Goal: Use online tool/utility: Utilize a website feature to perform a specific function

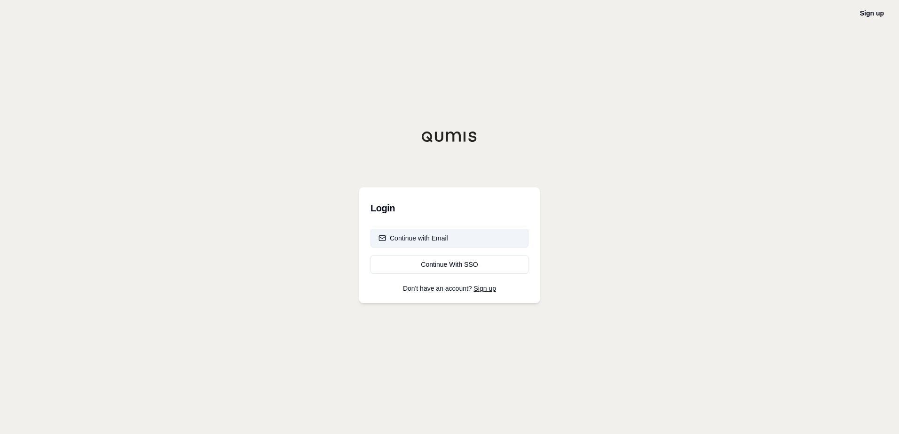
click at [419, 238] on div "Continue with Email" at bounding box center [413, 238] width 70 height 9
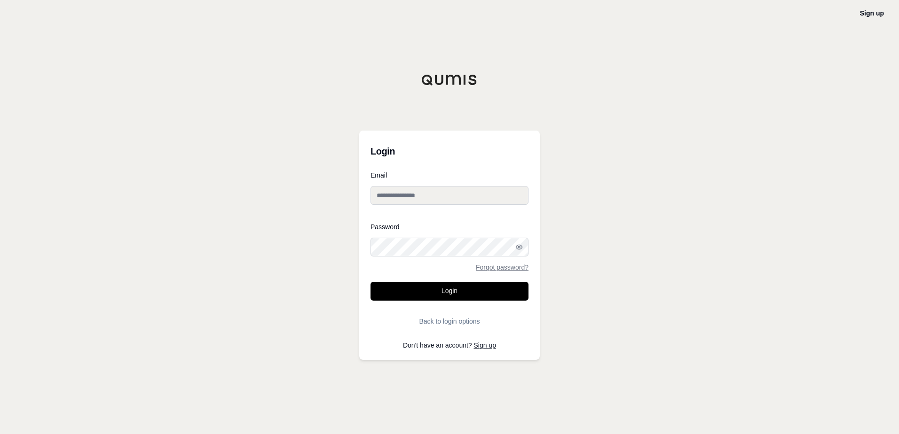
type input "**********"
click at [416, 199] on input "**********" at bounding box center [449, 195] width 158 height 19
click at [410, 197] on input "**********" at bounding box center [449, 195] width 158 height 19
click at [421, 289] on button "Login" at bounding box center [449, 291] width 158 height 19
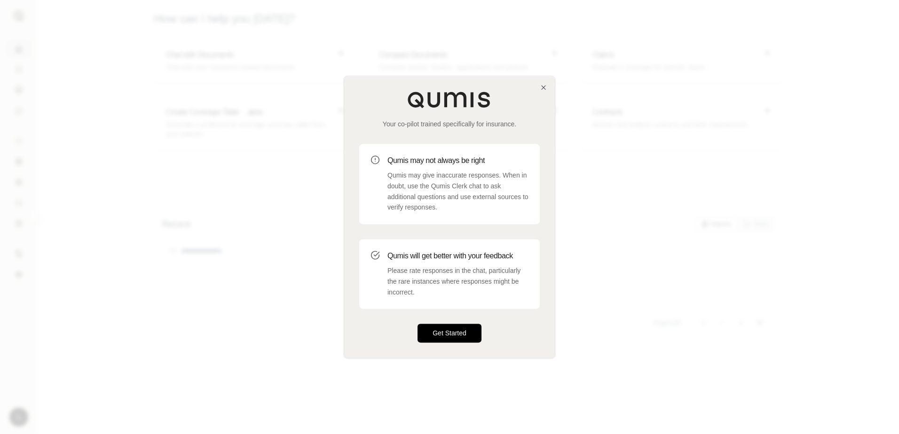
click at [453, 333] on button "Get Started" at bounding box center [449, 333] width 64 height 19
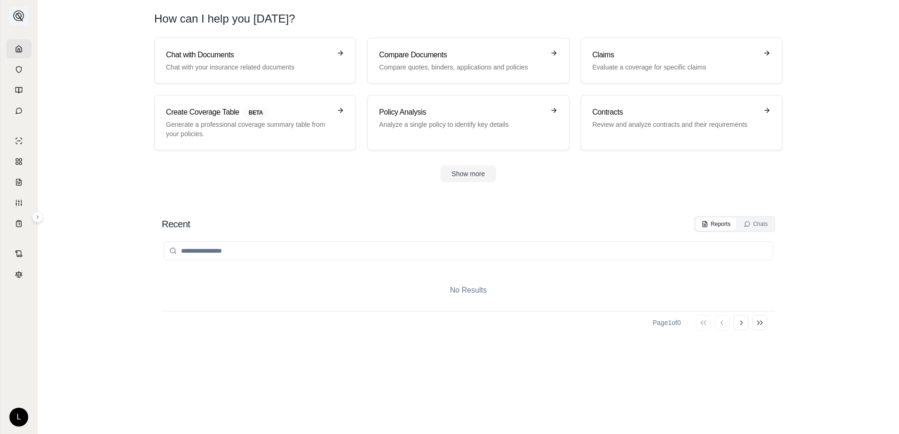
click at [18, 16] on img at bounding box center [18, 15] width 11 height 11
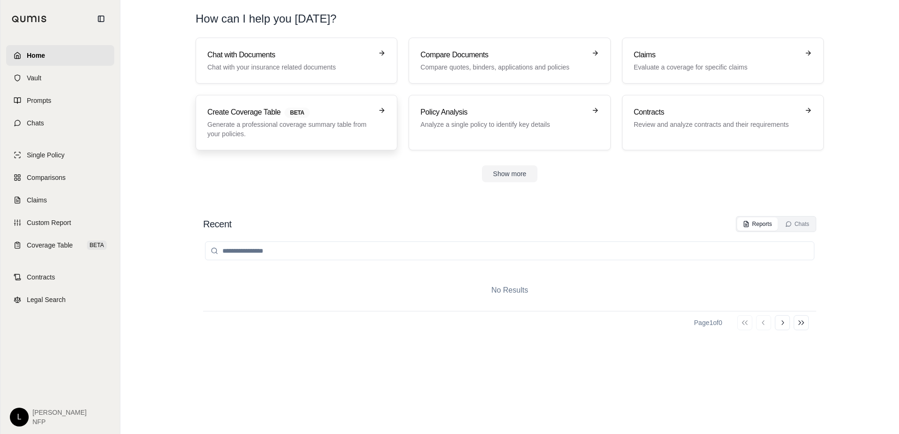
click at [243, 109] on h3 "Create Coverage Table BETA" at bounding box center [289, 112] width 165 height 11
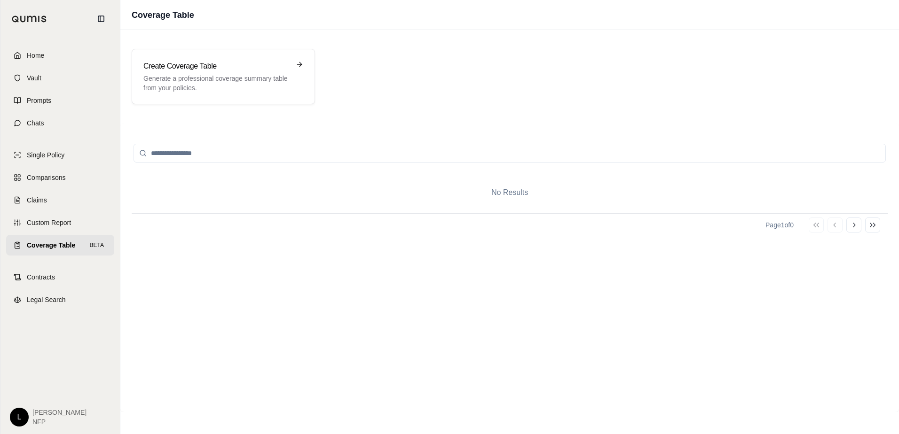
click at [211, 166] on div at bounding box center [510, 153] width 756 height 38
click at [201, 150] on input "search" at bounding box center [509, 153] width 752 height 19
click at [299, 62] on icon at bounding box center [302, 65] width 8 height 8
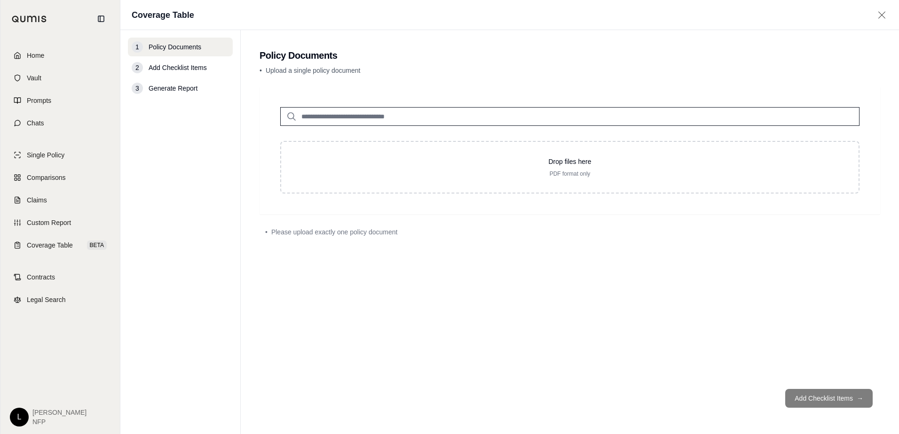
click at [360, 116] on input "search" at bounding box center [569, 116] width 579 height 19
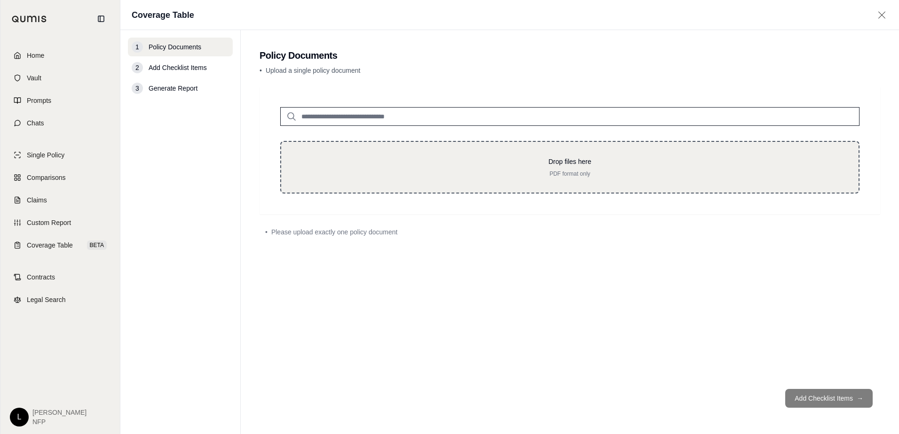
click at [547, 163] on p "Drop files here" at bounding box center [569, 161] width 547 height 9
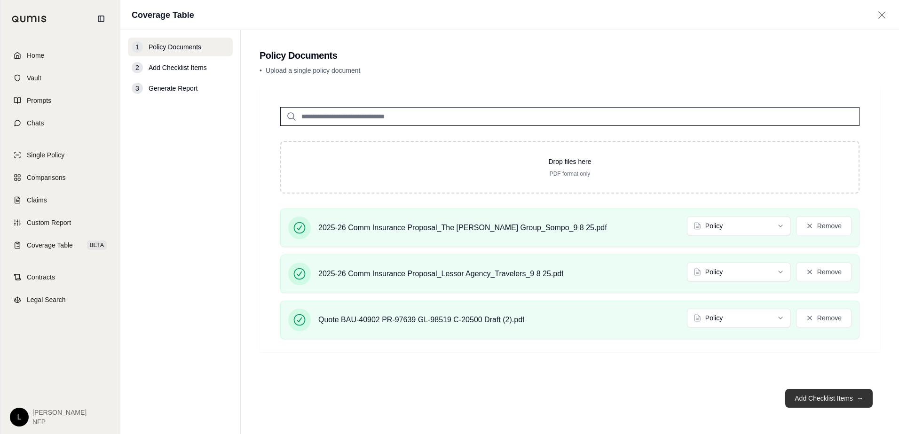
click at [824, 397] on button "Add Checklist Items →" at bounding box center [828, 398] width 87 height 19
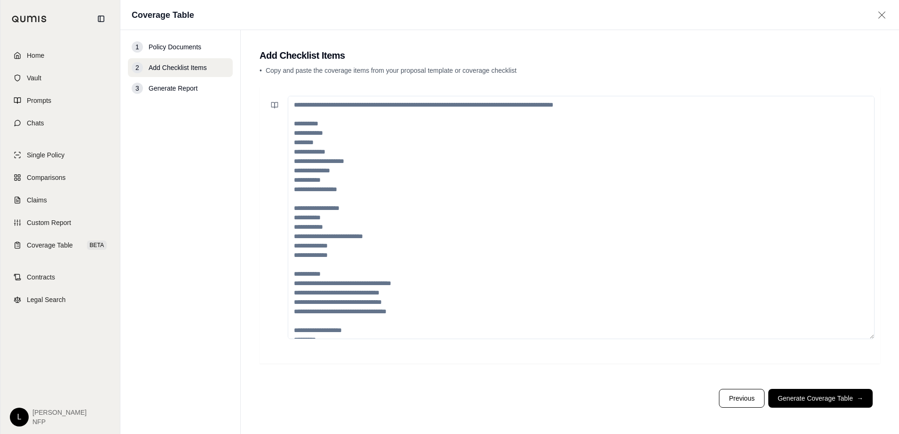
scroll to position [160, 0]
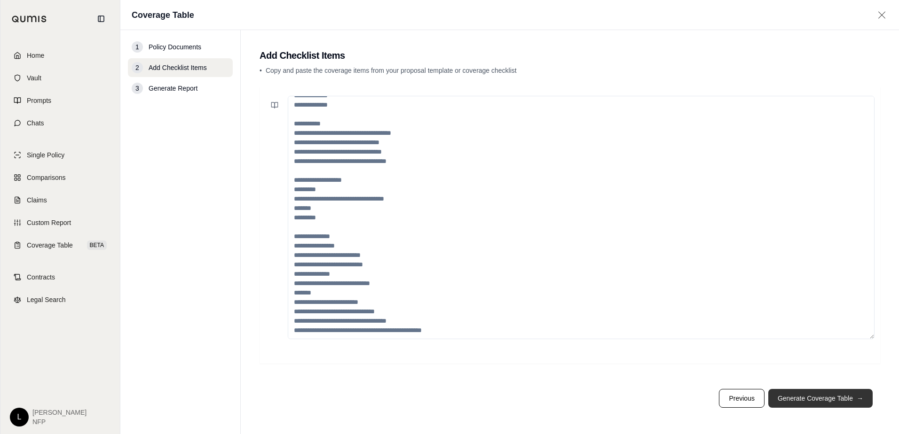
click at [797, 400] on button "Generate Coverage Table →" at bounding box center [820, 398] width 104 height 19
